Goal: Find specific page/section: Find specific page/section

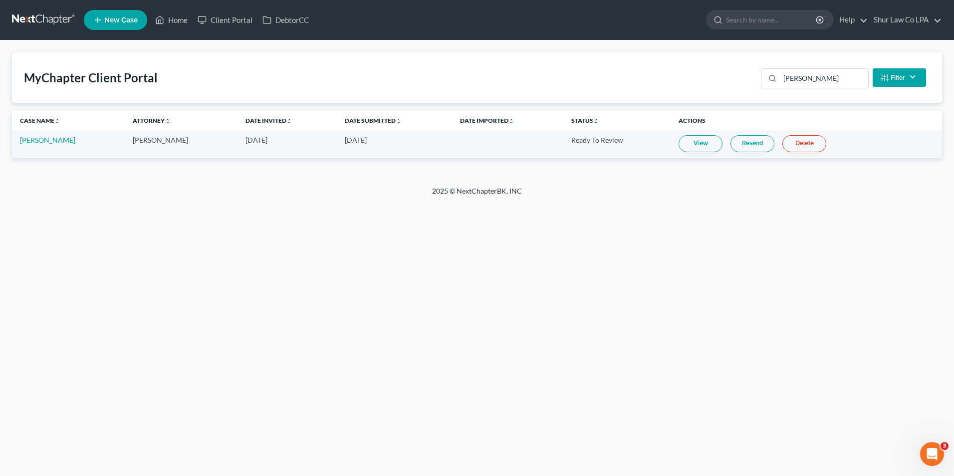
click at [32, 13] on link at bounding box center [44, 20] width 64 height 18
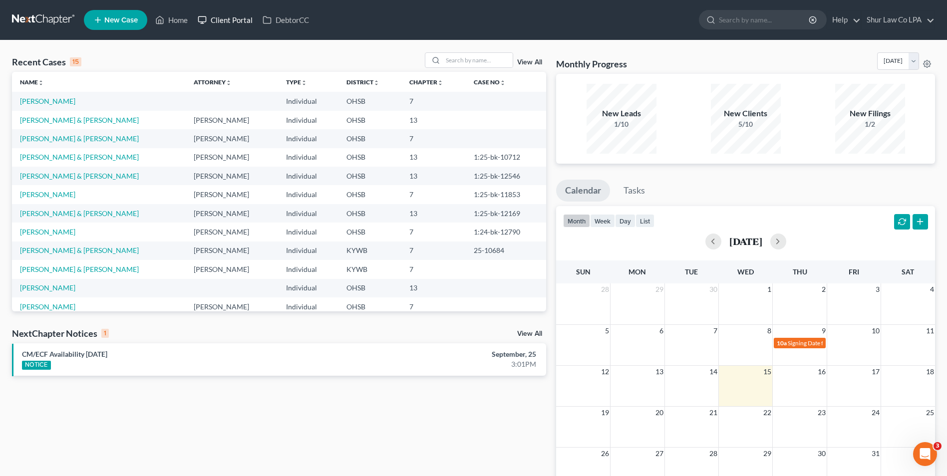
click at [226, 20] on link "Client Portal" at bounding box center [225, 20] width 65 height 18
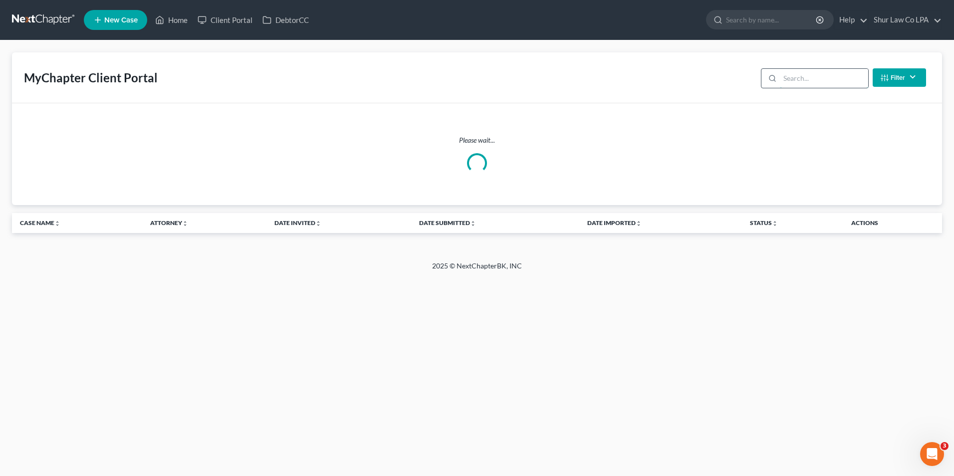
click at [816, 75] on input "search" at bounding box center [824, 78] width 88 height 19
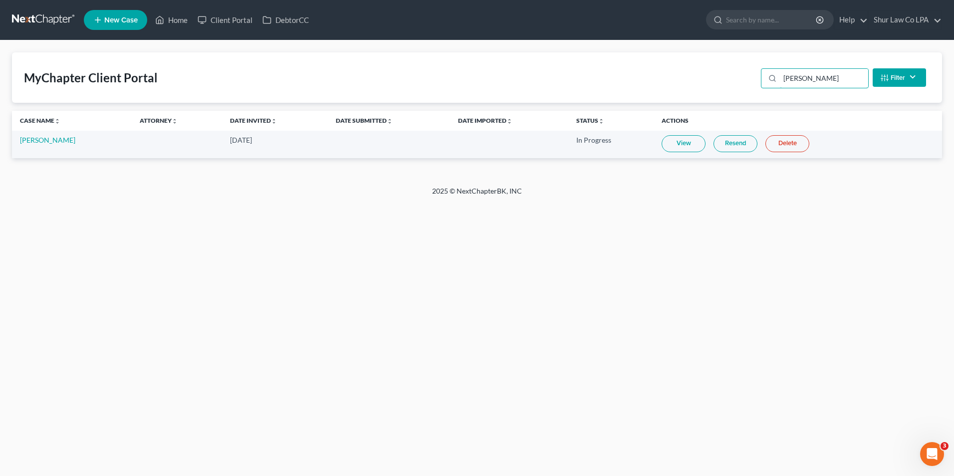
type input "heger"
click at [26, 16] on link at bounding box center [44, 20] width 64 height 18
